Goal: Task Accomplishment & Management: Use online tool/utility

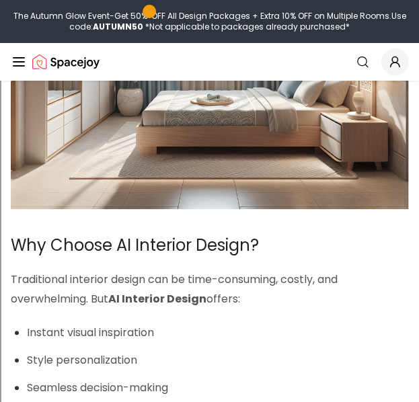
scroll to position [1216, 0]
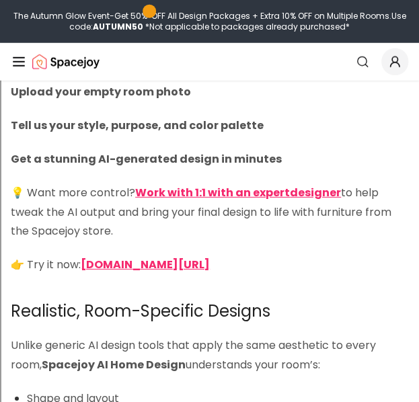
scroll to position [2114, 0]
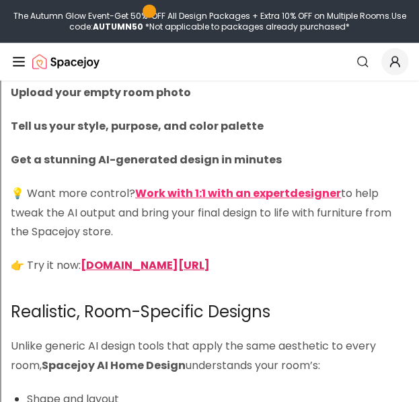
click at [210, 267] on strong "spacejoy.com/ai-home-design-intro" at bounding box center [145, 264] width 129 height 15
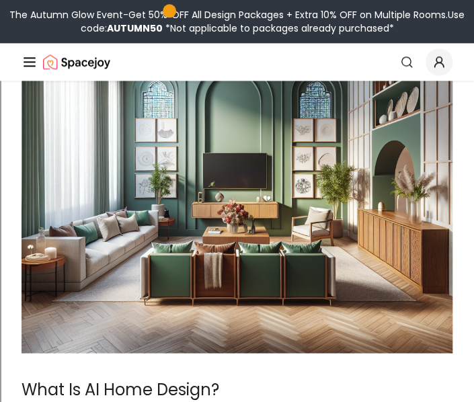
scroll to position [436, 0]
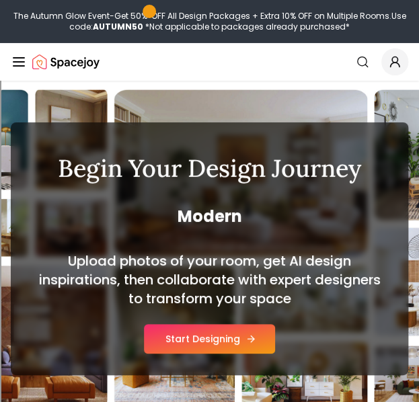
click at [210, 337] on button "Start Designing" at bounding box center [209, 339] width 131 height 30
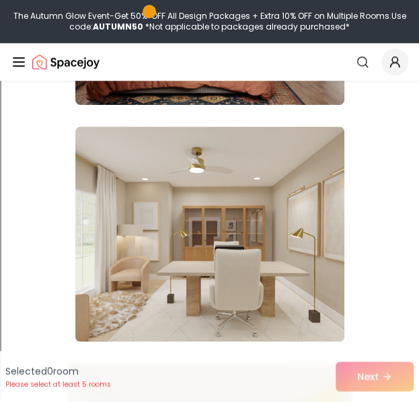
scroll to position [340, 0]
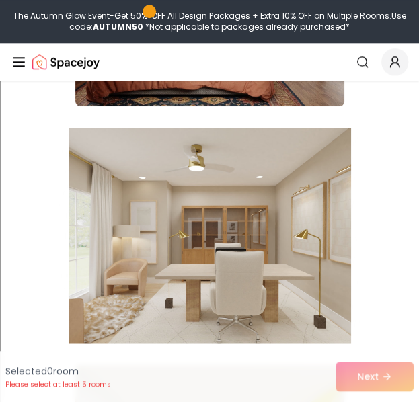
click at [285, 228] on img at bounding box center [210, 235] width 282 height 226
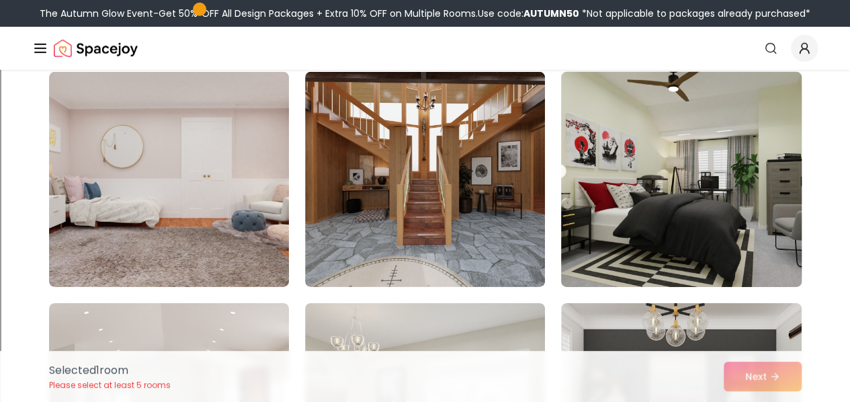
scroll to position [1958, 0]
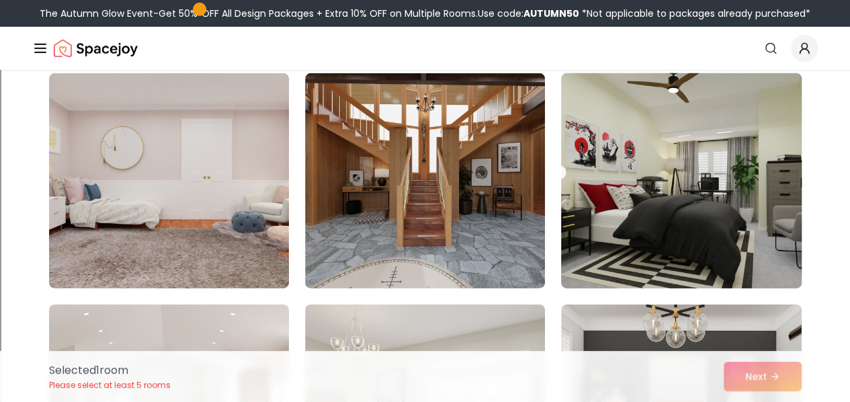
click at [418, 190] on img at bounding box center [681, 181] width 252 height 226
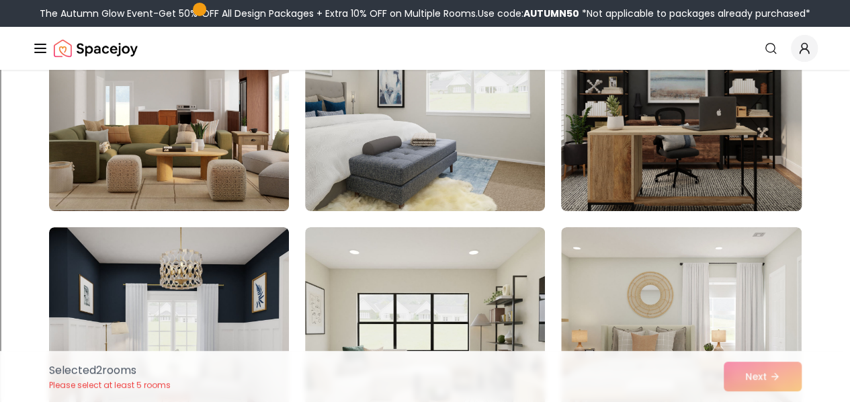
scroll to position [2263, 0]
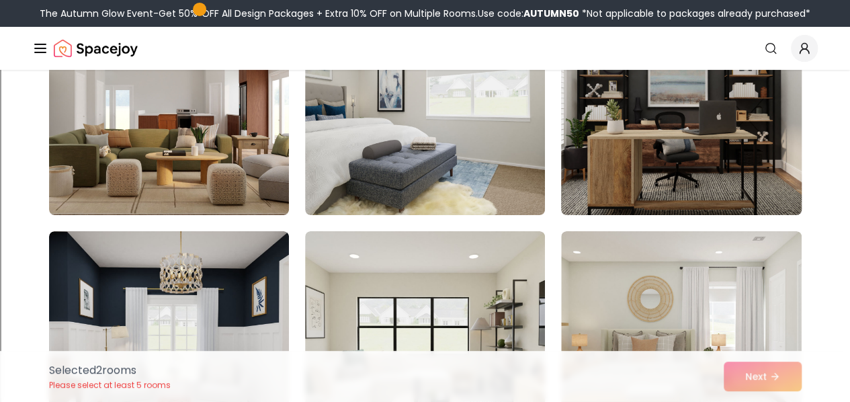
click at [418, 204] on img at bounding box center [681, 108] width 252 height 226
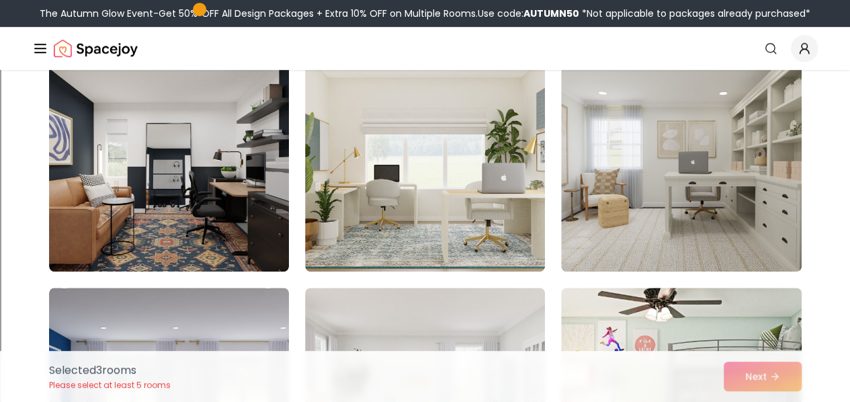
scroll to position [2899, 0]
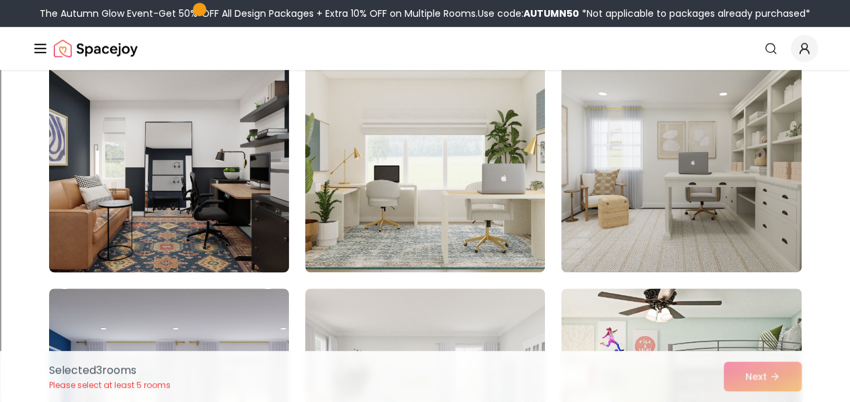
click at [183, 222] on img at bounding box center [169, 165] width 252 height 226
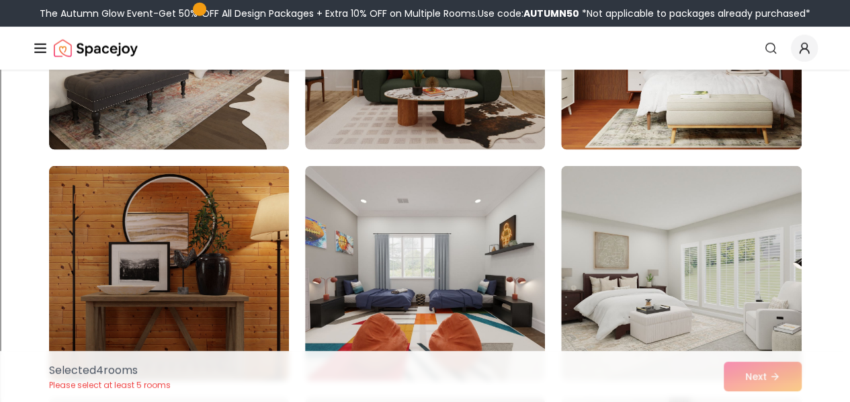
scroll to position [6716, 0]
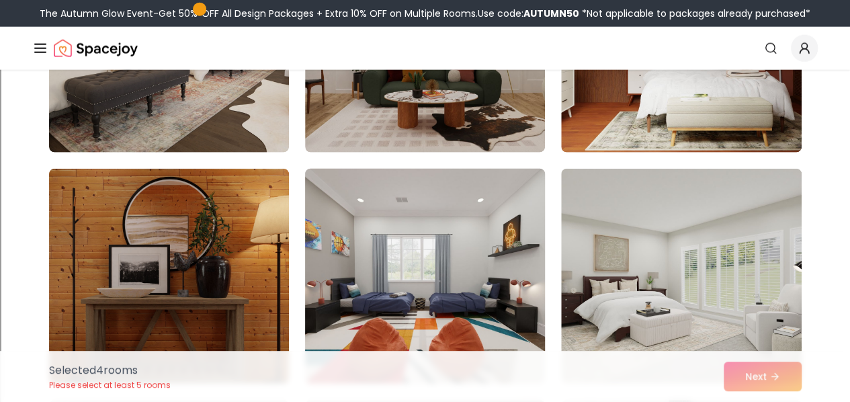
click at [418, 207] on img at bounding box center [425, 276] width 252 height 226
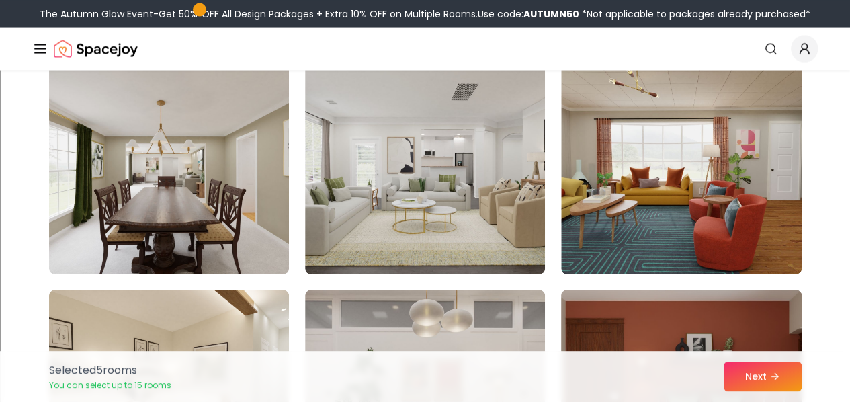
scroll to position [6362, 0]
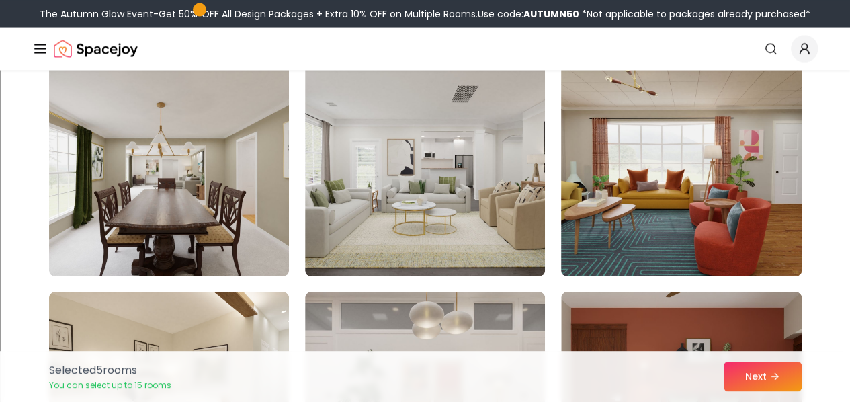
click at [418, 211] on img at bounding box center [681, 168] width 252 height 226
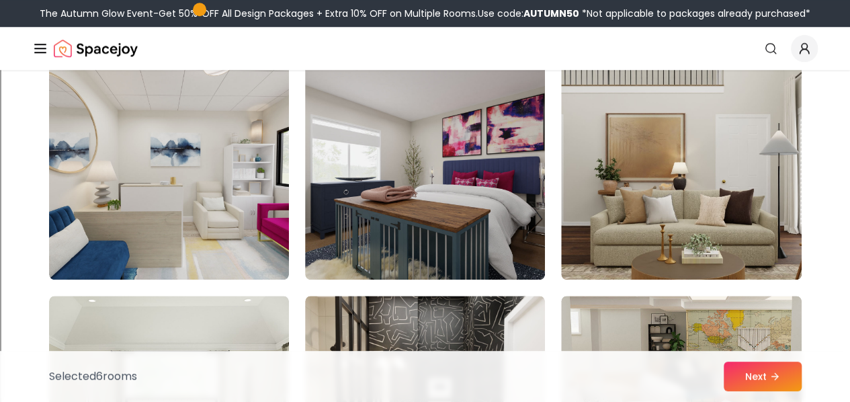
scroll to position [5664, 0]
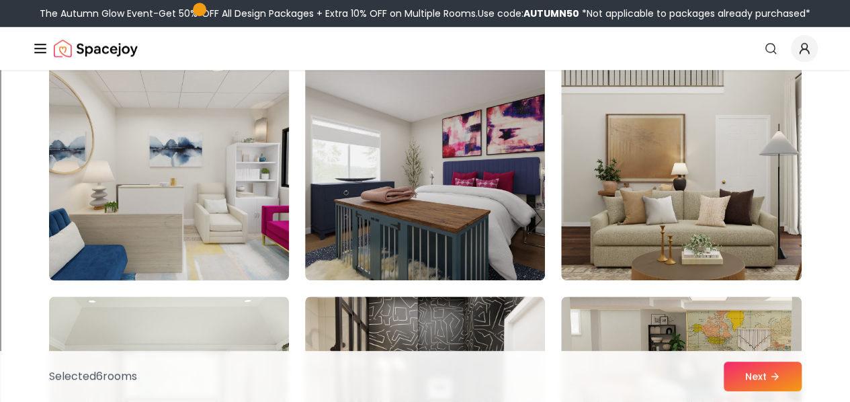
click at [189, 205] on img at bounding box center [169, 173] width 252 height 226
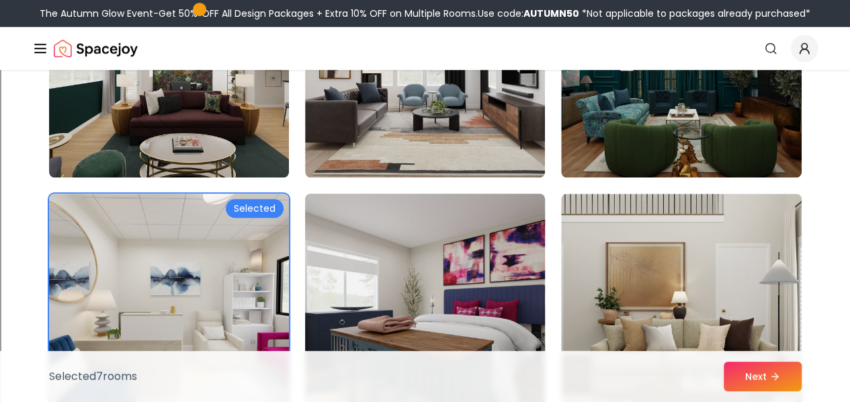
scroll to position [5535, 0]
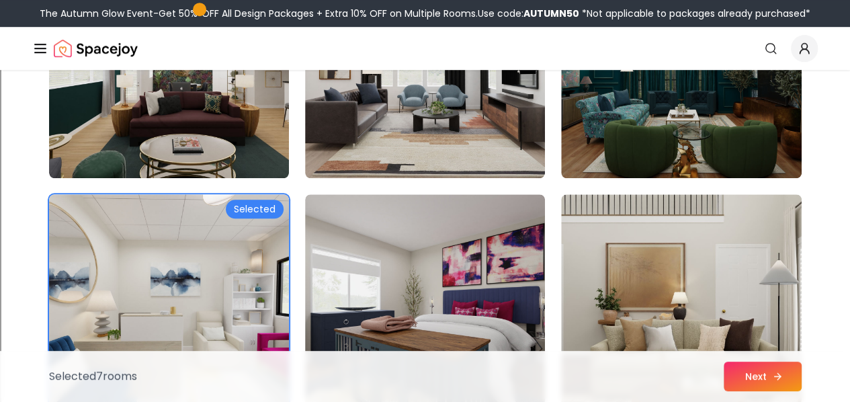
click at [418, 377] on button "Next" at bounding box center [763, 376] width 78 height 30
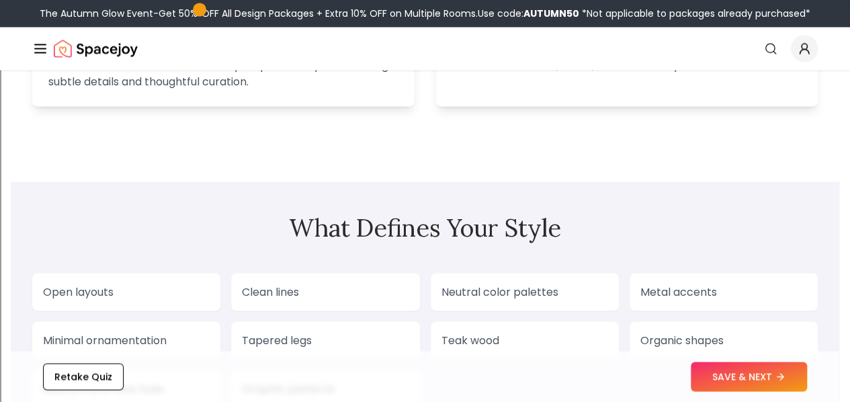
scroll to position [1055, 0]
click at [726, 381] on button "SAVE & NEXT" at bounding box center [749, 376] width 116 height 30
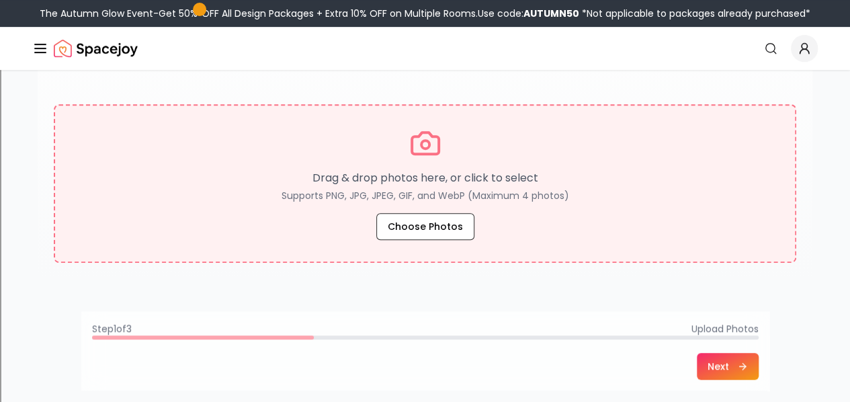
scroll to position [246, 0]
click at [464, 216] on button "Choose Photos" at bounding box center [425, 225] width 98 height 27
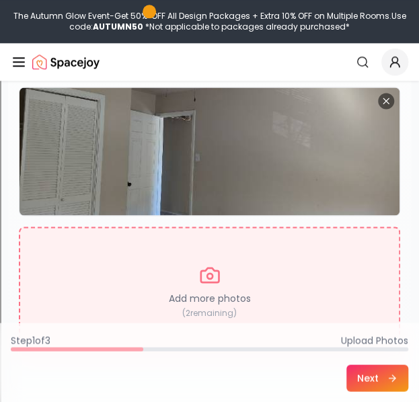
scroll to position [394, 0]
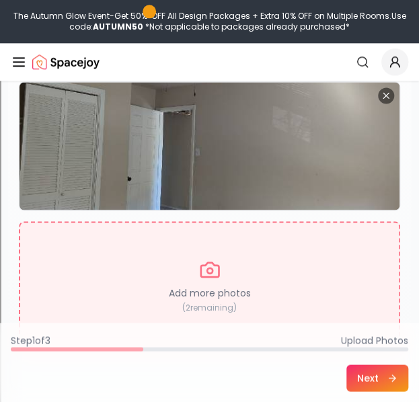
click at [275, 277] on div "Add more photos ( 2 remaining)" at bounding box center [209, 285] width 381 height 129
type input "**********"
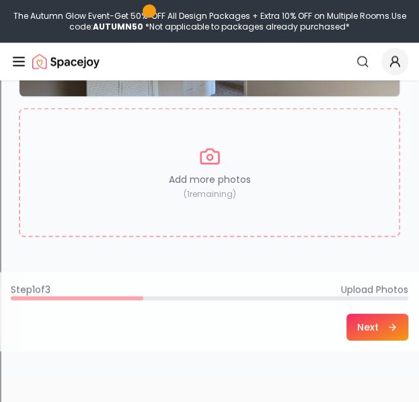
scroll to position [649, 0]
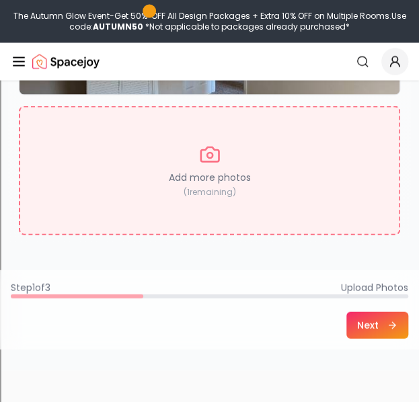
click at [238, 186] on div "Add more photos ( 1 remaining)" at bounding box center [209, 170] width 381 height 129
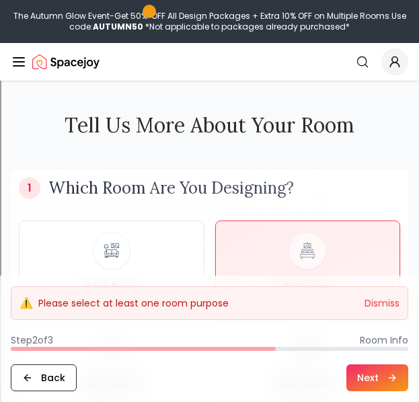
scroll to position [913, 0]
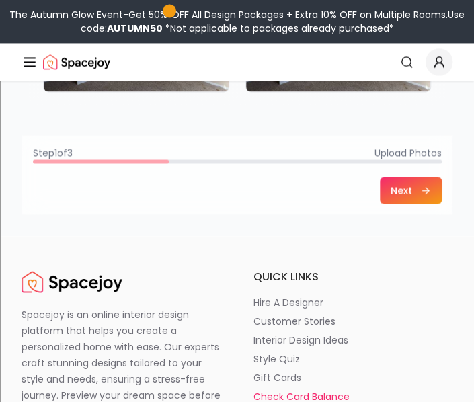
scroll to position [558, 0]
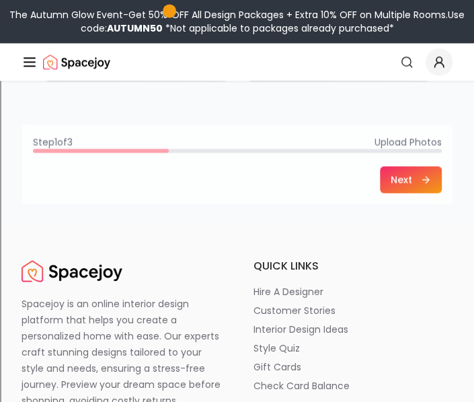
click at [415, 186] on button "Next" at bounding box center [411, 179] width 62 height 27
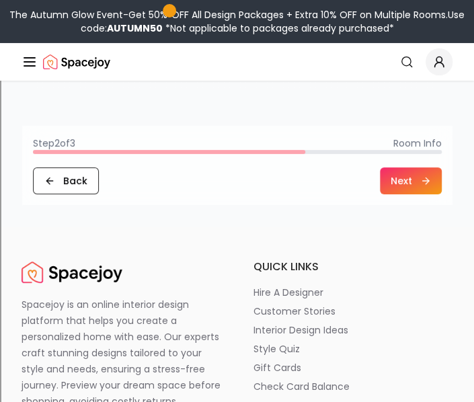
scroll to position [1407, 0]
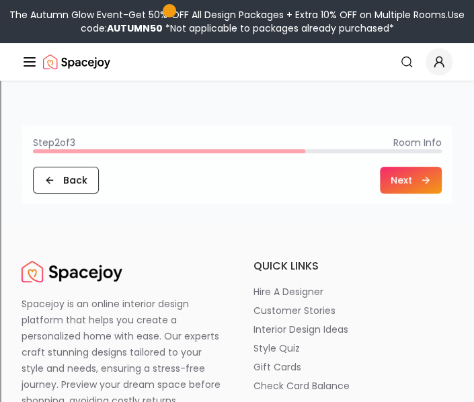
click at [426, 178] on icon at bounding box center [425, 180] width 11 height 11
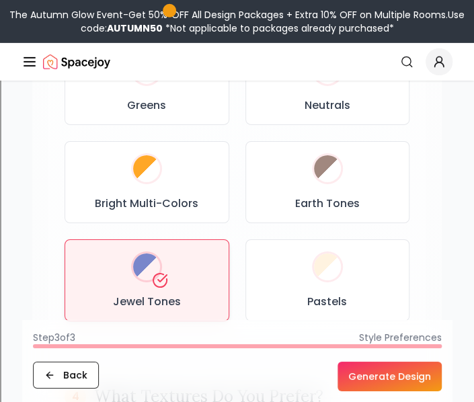
scroll to position [1167, 0]
click at [369, 378] on button "Generate Design" at bounding box center [389, 376] width 104 height 30
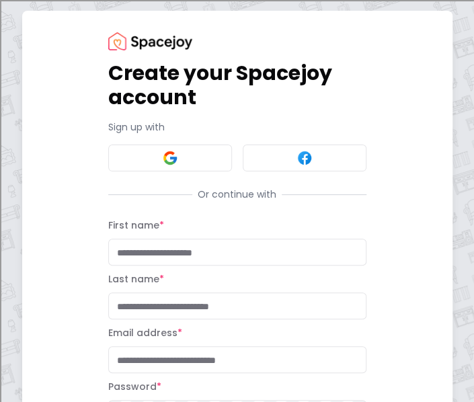
click at [451, 80] on div "Create your Spacejoy account Sign up with Or continue with First name * Last na…" at bounding box center [237, 280] width 430 height 538
click at [455, 85] on div "Create your Spacejoy account Sign up with Or continue with First name * Last na…" at bounding box center [237, 280] width 474 height 560
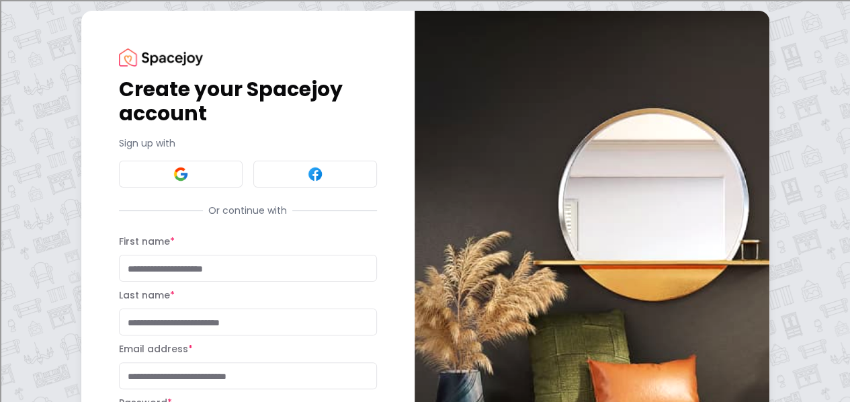
click at [171, 11] on div "Create your Spacejoy account Sign up with Or continue with First name * Last na…" at bounding box center [247, 296] width 333 height 570
